Goal: Navigation & Orientation: Understand site structure

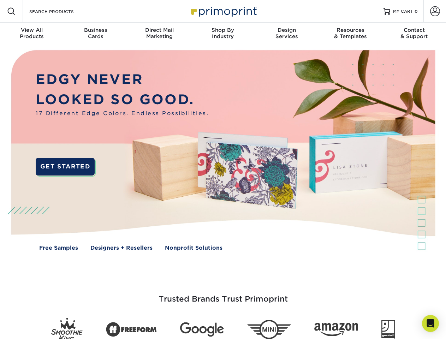
click at [223, 170] on img at bounding box center [223, 155] width 442 height 221
click at [11, 11] on span at bounding box center [11, 11] width 8 height 8
click at [435, 11] on span at bounding box center [435, 11] width 10 height 10
click at [32, 34] on div "View All Products" at bounding box center [32, 33] width 64 height 13
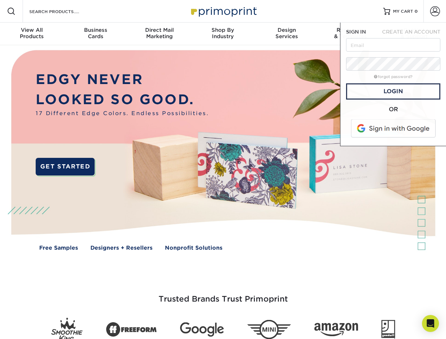
click at [95, 34] on div "Business Cards" at bounding box center [96, 33] width 64 height 13
click at [159, 34] on div "Direct Mail Marketing" at bounding box center [160, 33] width 64 height 13
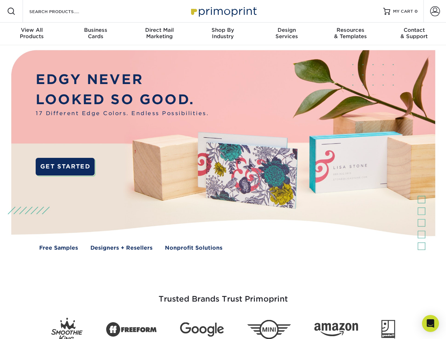
click at [223, 34] on div "Shop By Industry" at bounding box center [223, 33] width 64 height 13
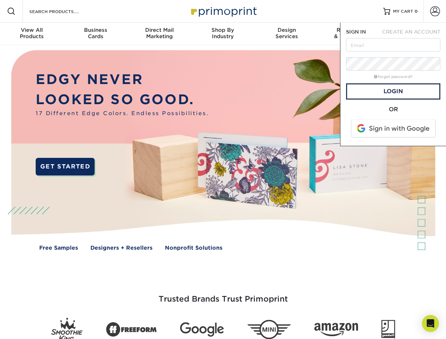
click at [287, 34] on div "Design Services" at bounding box center [287, 33] width 64 height 13
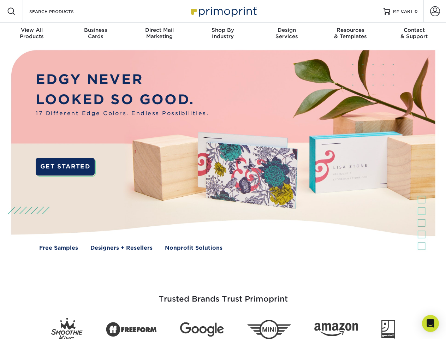
click at [351, 34] on span "SIGN IN" at bounding box center [356, 32] width 20 height 6
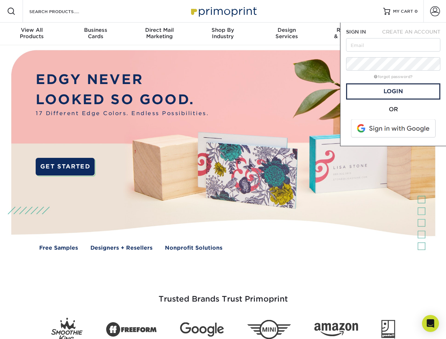
click at [414, 34] on div "Contact & Support" at bounding box center [415, 33] width 64 height 13
